Goal: Book appointment/travel/reservation

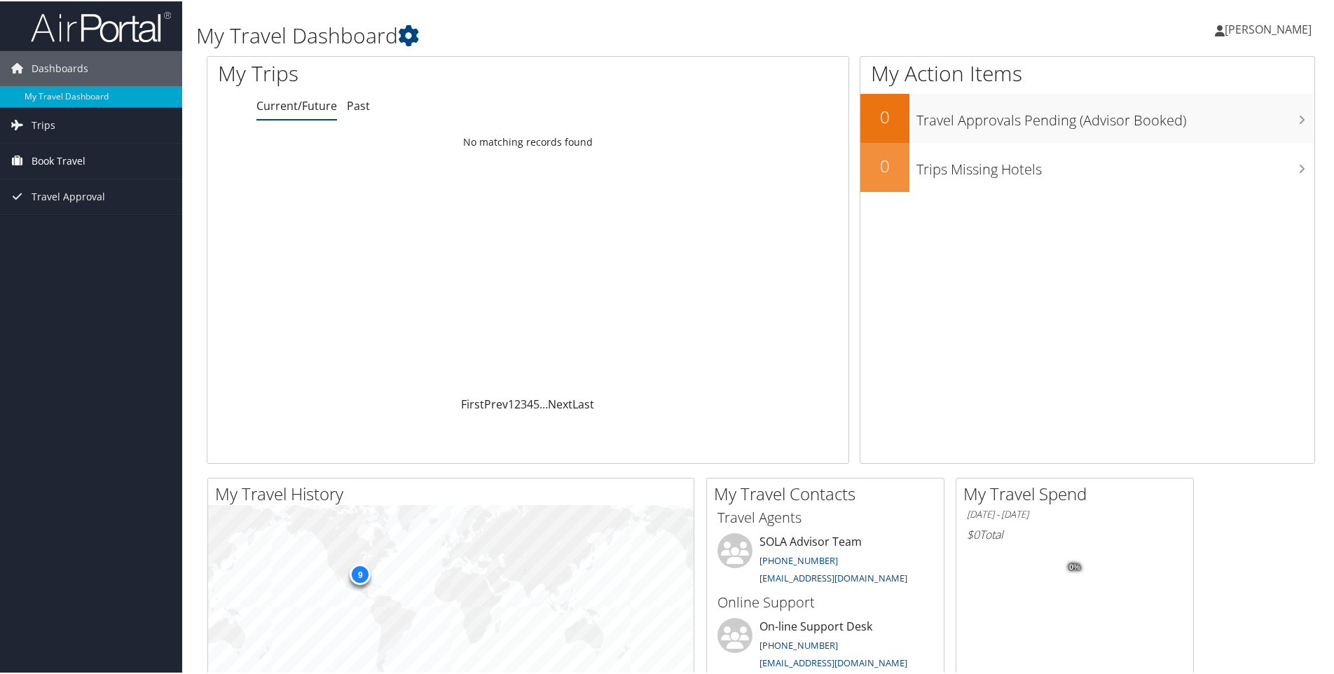
click at [73, 159] on span "Book Travel" at bounding box center [59, 159] width 54 height 35
click at [92, 209] on link "Book/Manage Online Trips" at bounding box center [91, 208] width 182 height 21
